Goal: Navigation & Orientation: Go to known website

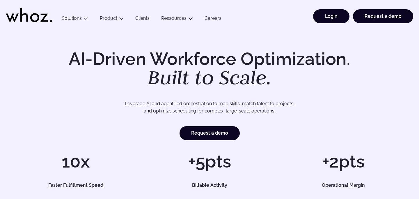
click at [331, 18] on link "Login" at bounding box center [331, 16] width 36 height 14
